Goal: Navigation & Orientation: Find specific page/section

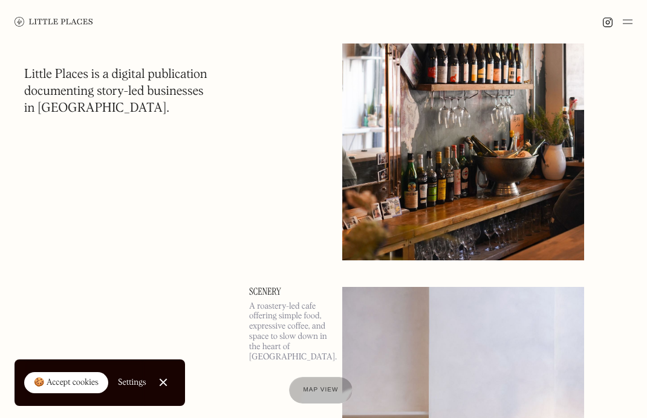
scroll to position [2472, 0]
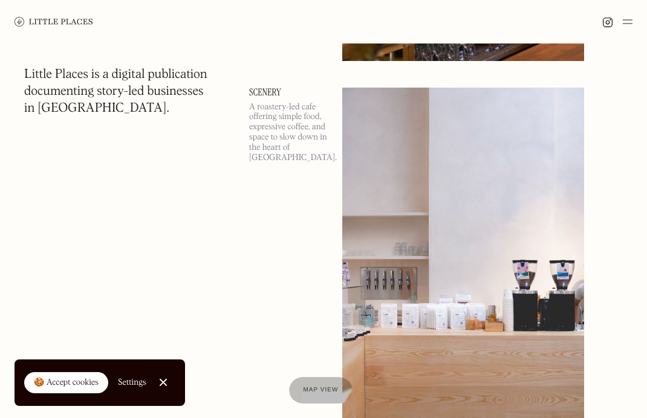
click at [625, 22] on img at bounding box center [628, 22] width 10 height 15
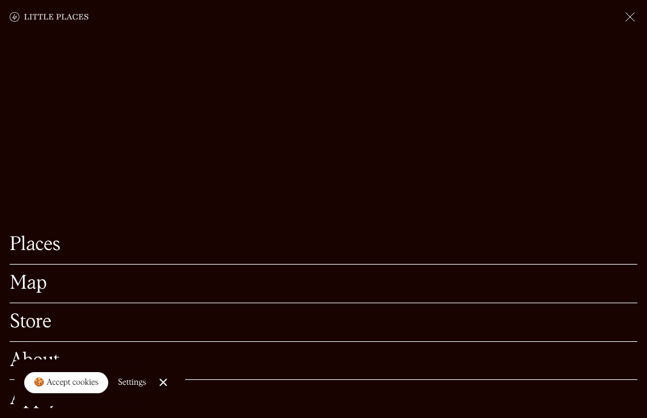
click at [179, 285] on link "Map" at bounding box center [324, 283] width 628 height 19
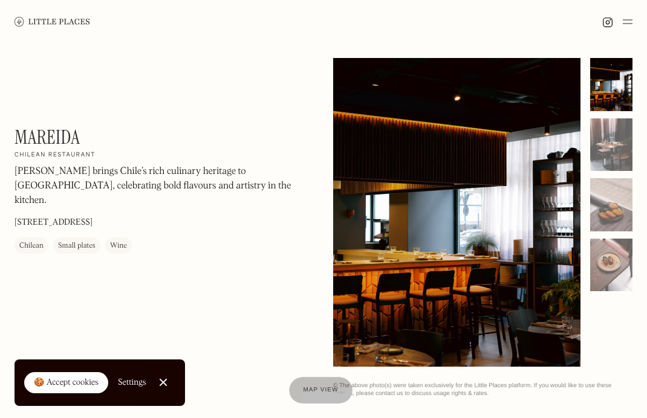
click at [53, 128] on h1 "Mareida" at bounding box center [47, 137] width 65 height 23
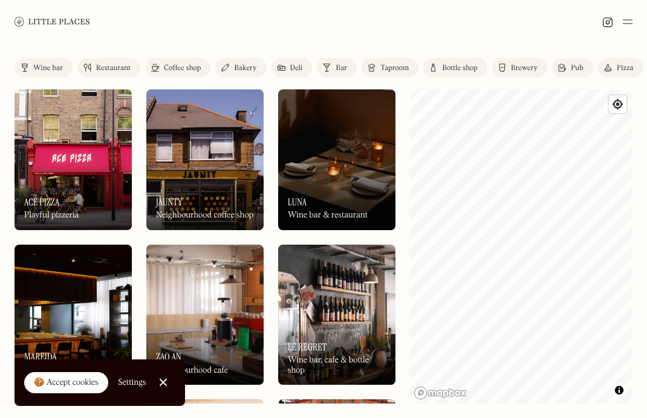
click at [91, 73] on link "Restaurant" at bounding box center [108, 67] width 63 height 19
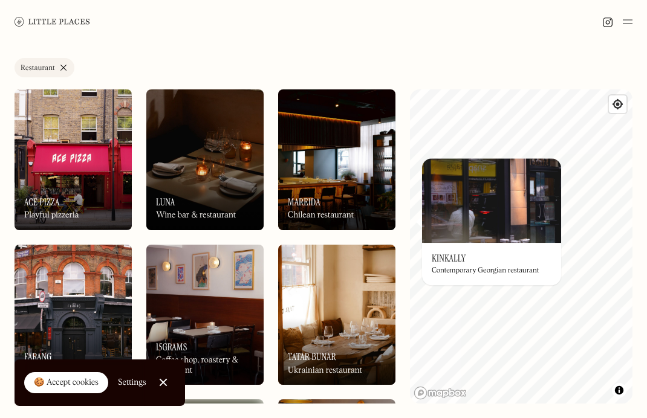
click at [452, 254] on h3 "Kinkally" at bounding box center [449, 258] width 34 height 11
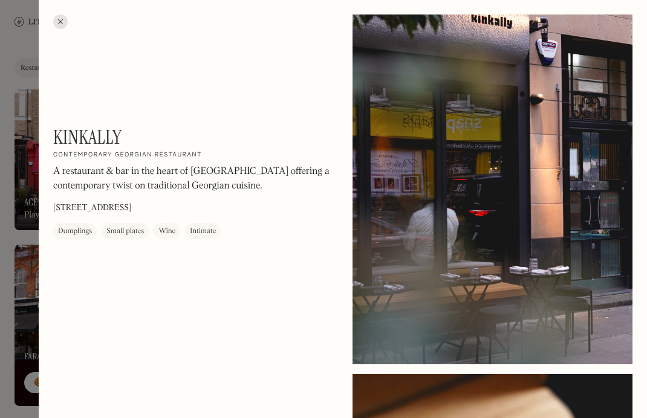
click at [96, 138] on h1 "Kinkally" at bounding box center [87, 137] width 69 height 23
